Goal: Transaction & Acquisition: Purchase product/service

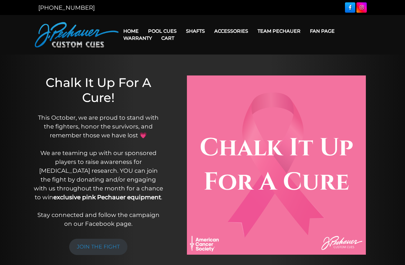
click at [166, 34] on link "Cart" at bounding box center [168, 38] width 22 height 15
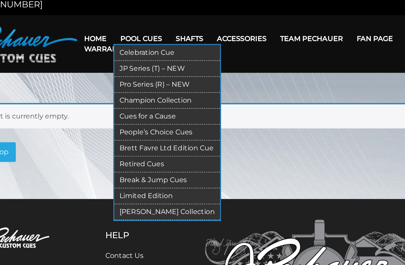
click at [144, 47] on link "JP Series (T) – NEW" at bounding box center [180, 51] width 72 height 11
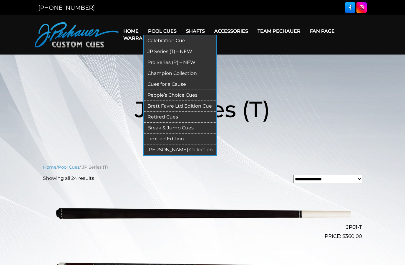
click at [159, 52] on link "JP Series (T) – NEW" at bounding box center [180, 51] width 72 height 11
click at [155, 66] on link "Pro Series (R) – NEW" at bounding box center [180, 62] width 72 height 11
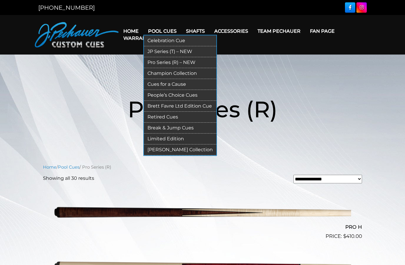
click at [160, 73] on link "Champion Collection" at bounding box center [180, 73] width 72 height 11
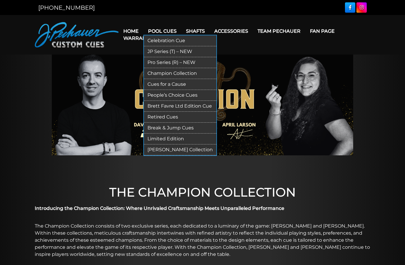
click at [155, 85] on link "Cues for a Cause" at bounding box center [180, 84] width 72 height 11
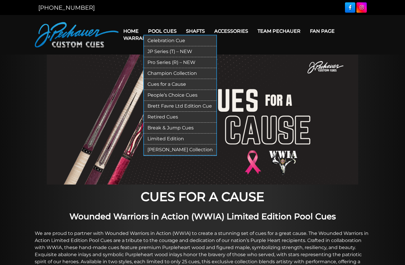
click at [156, 94] on link "People’s Choice Cues" at bounding box center [180, 95] width 72 height 11
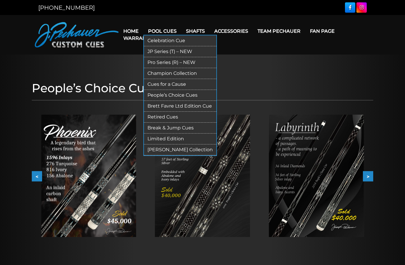
click at [159, 105] on link "Brett Favre Ltd Edition Cue" at bounding box center [180, 106] width 72 height 11
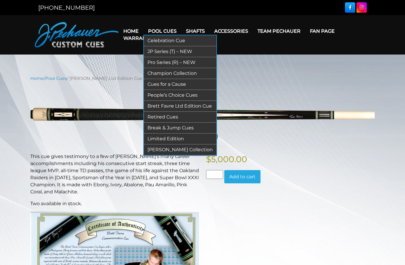
click at [156, 117] on link "Retired Cues" at bounding box center [180, 117] width 72 height 11
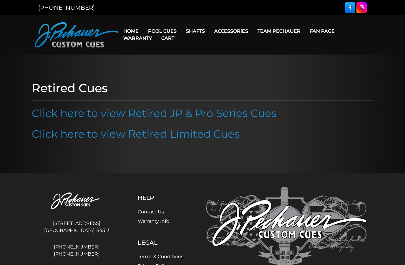
click at [356, 212] on img at bounding box center [286, 228] width 161 height 82
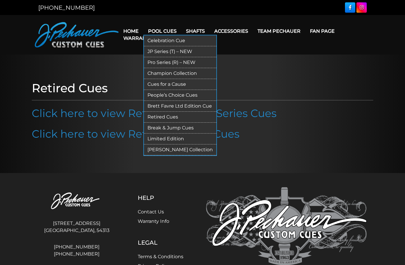
click at [159, 152] on link "[PERSON_NAME] Collection" at bounding box center [180, 149] width 72 height 11
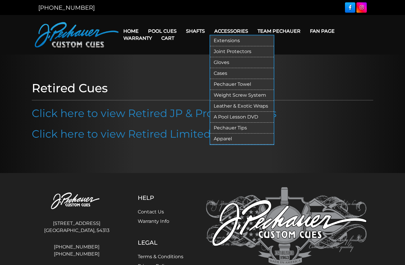
click at [228, 74] on link "Cases" at bounding box center [242, 73] width 64 height 11
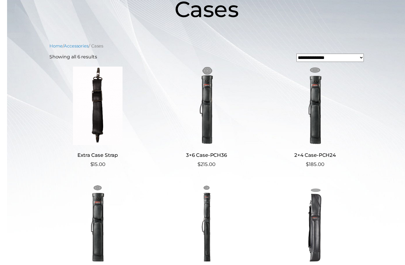
scroll to position [102, 0]
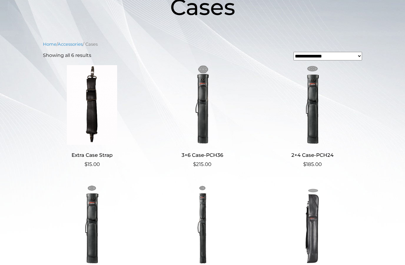
click at [80, 182] on ul "Extra Case Strap $ 15.00 3×6 Case-PCH36 $ 215.00 2×4 Case-PCH24 $ 185.00 2×2 Ca…" at bounding box center [202, 184] width 319 height 239
click at [99, 226] on img at bounding box center [92, 223] width 98 height 79
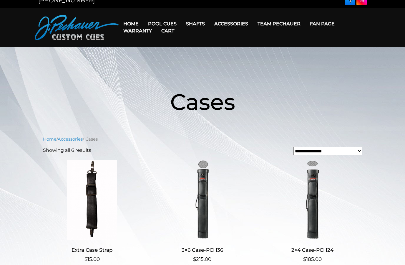
scroll to position [0, 0]
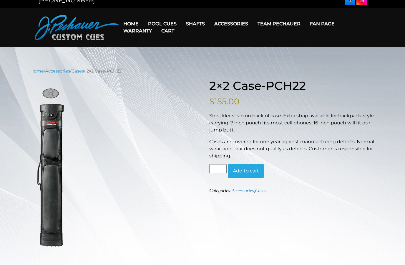
scroll to position [10, 0]
